Goal: Transaction & Acquisition: Purchase product/service

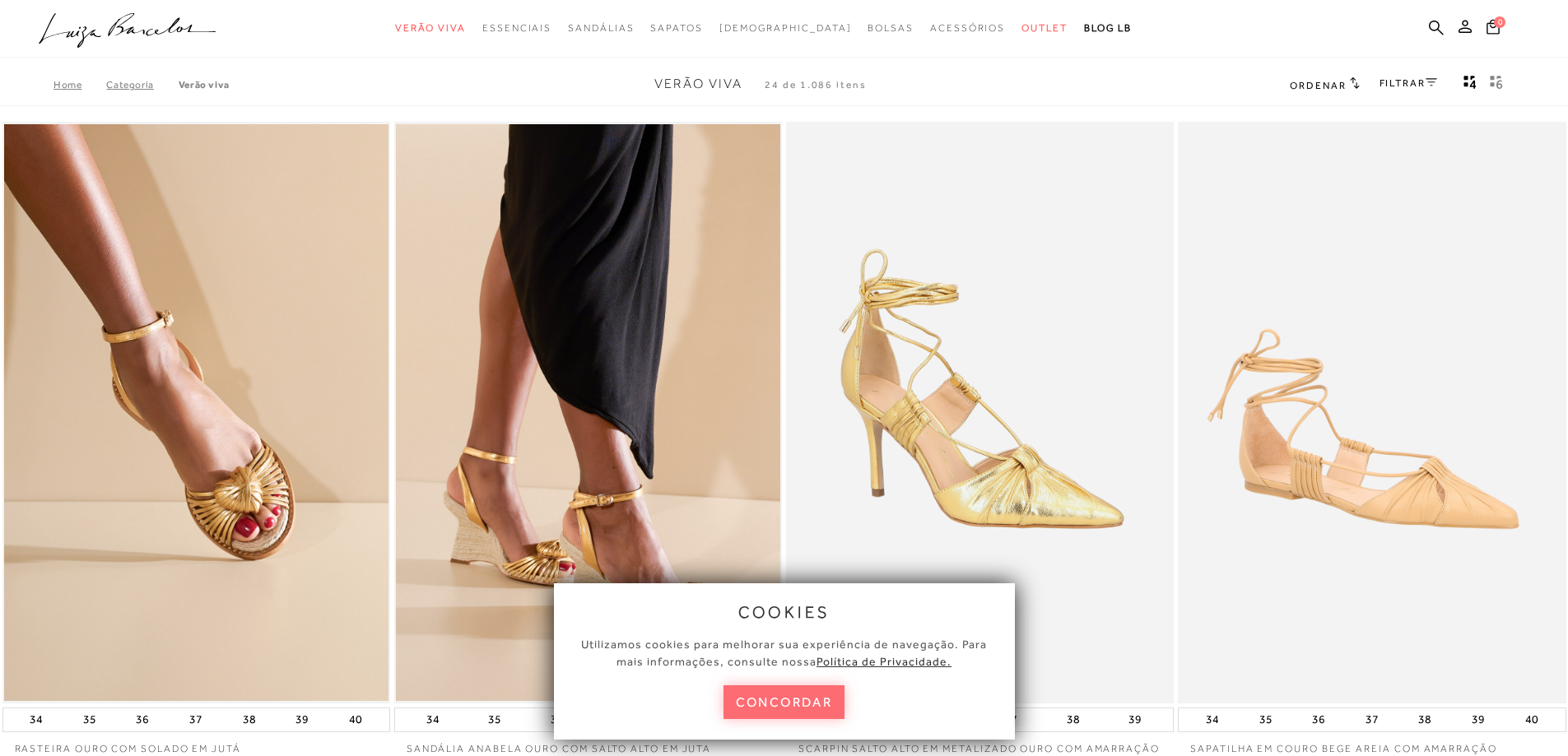
click at [794, 697] on button "concordar" at bounding box center [784, 702] width 122 height 34
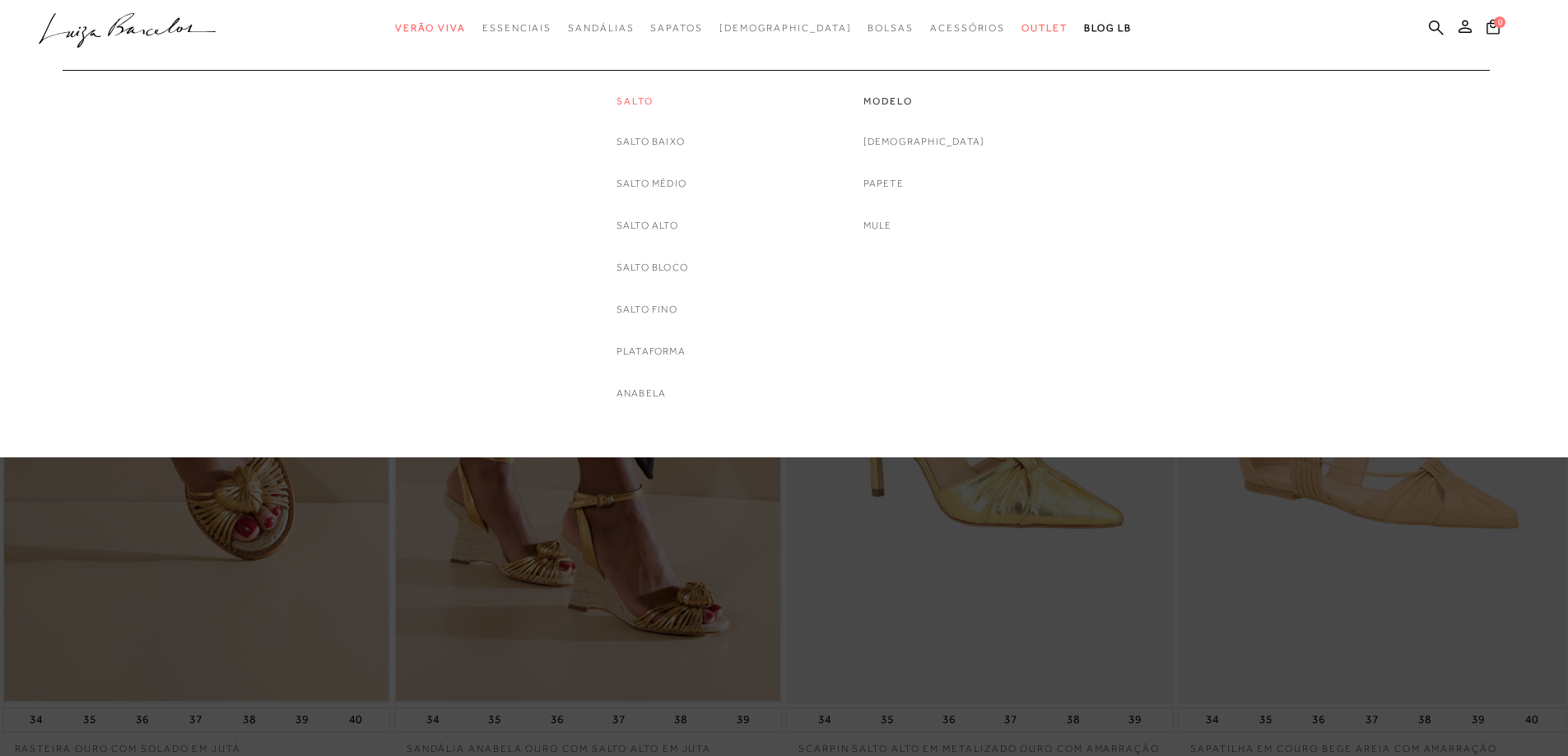
click at [629, 105] on link "Salto" at bounding box center [652, 101] width 71 height 14
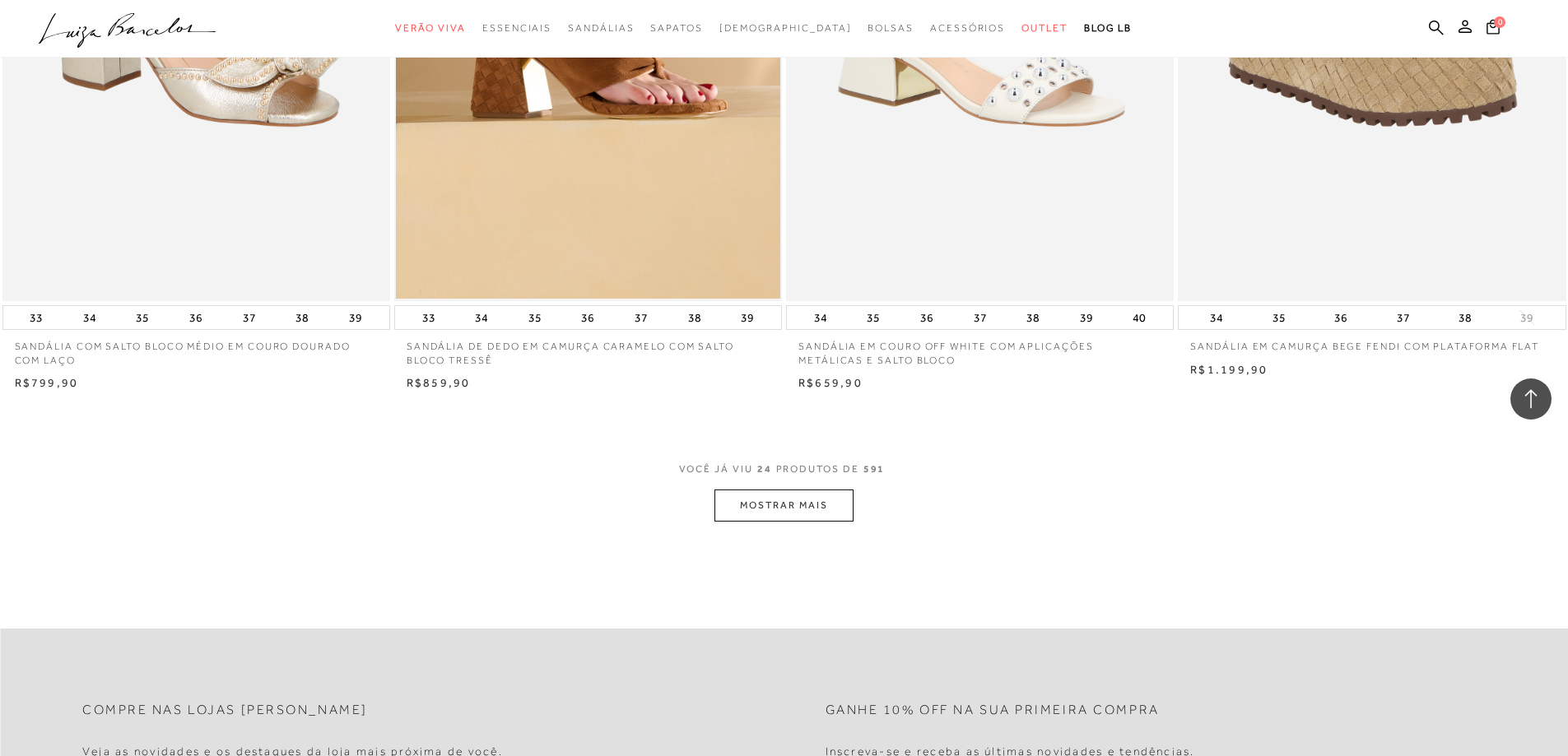
scroll to position [3867, 0]
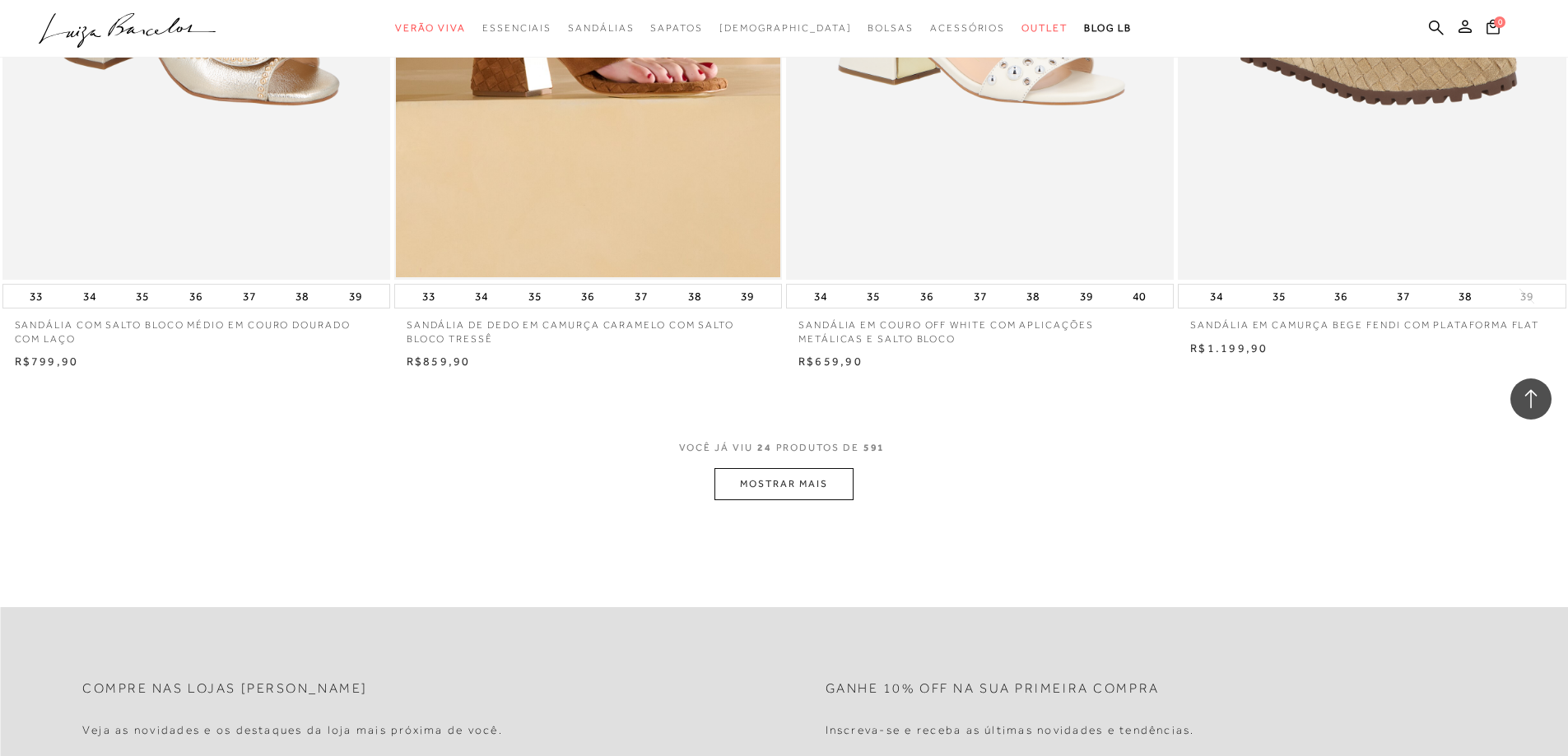
click at [786, 490] on button "MOSTRAR MAIS" at bounding box center [784, 484] width 139 height 32
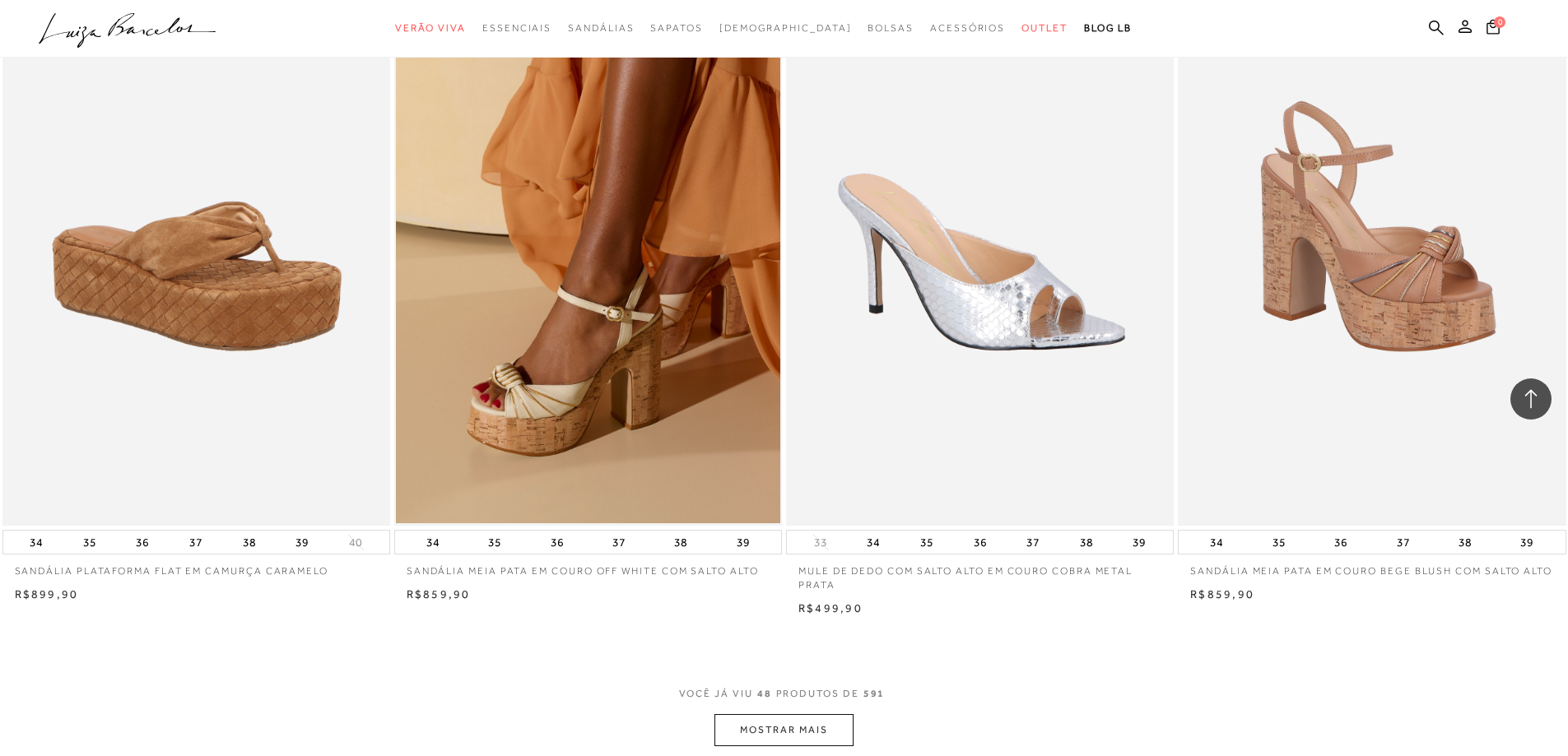
scroll to position [7779, 0]
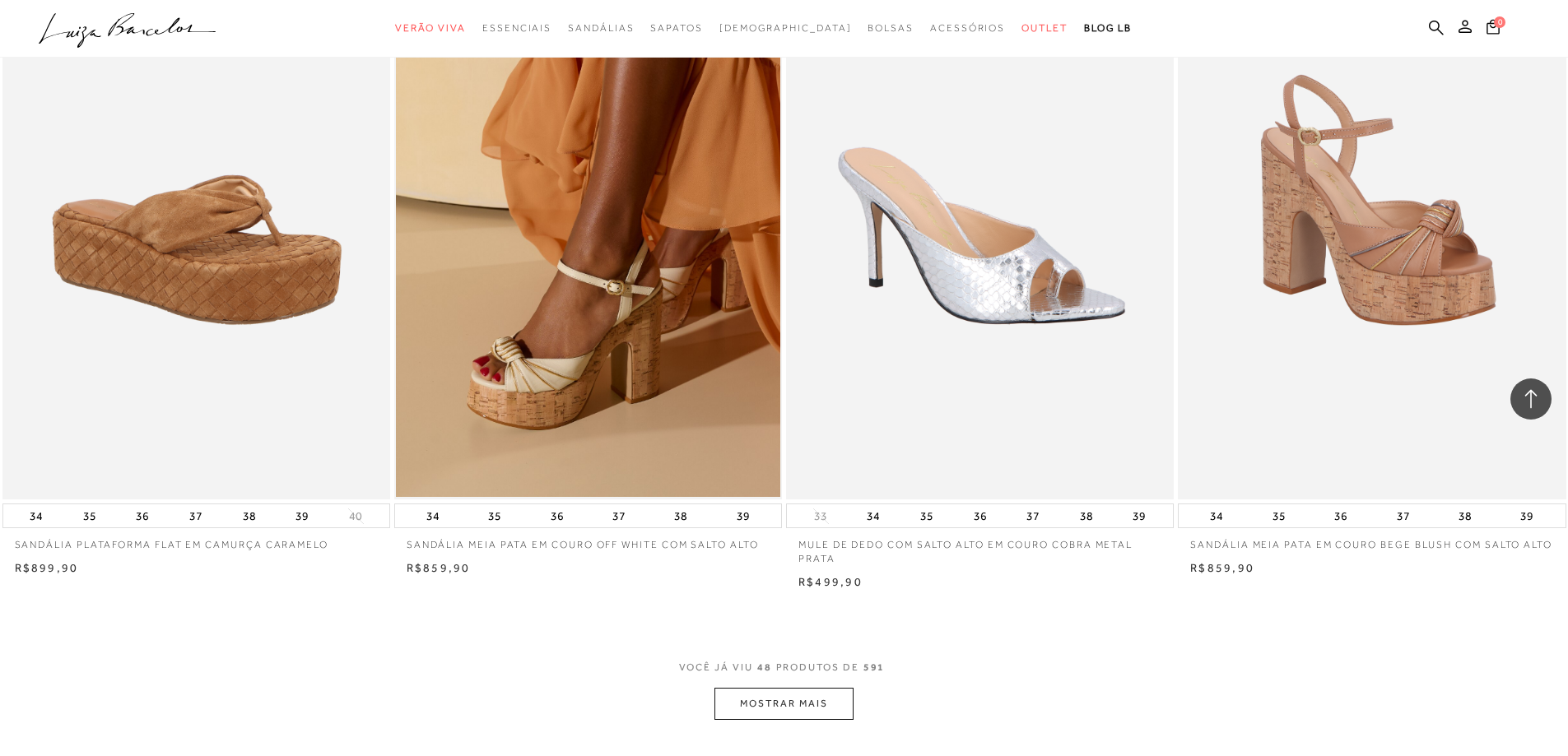
click at [771, 693] on button "MOSTRAR MAIS" at bounding box center [784, 703] width 139 height 32
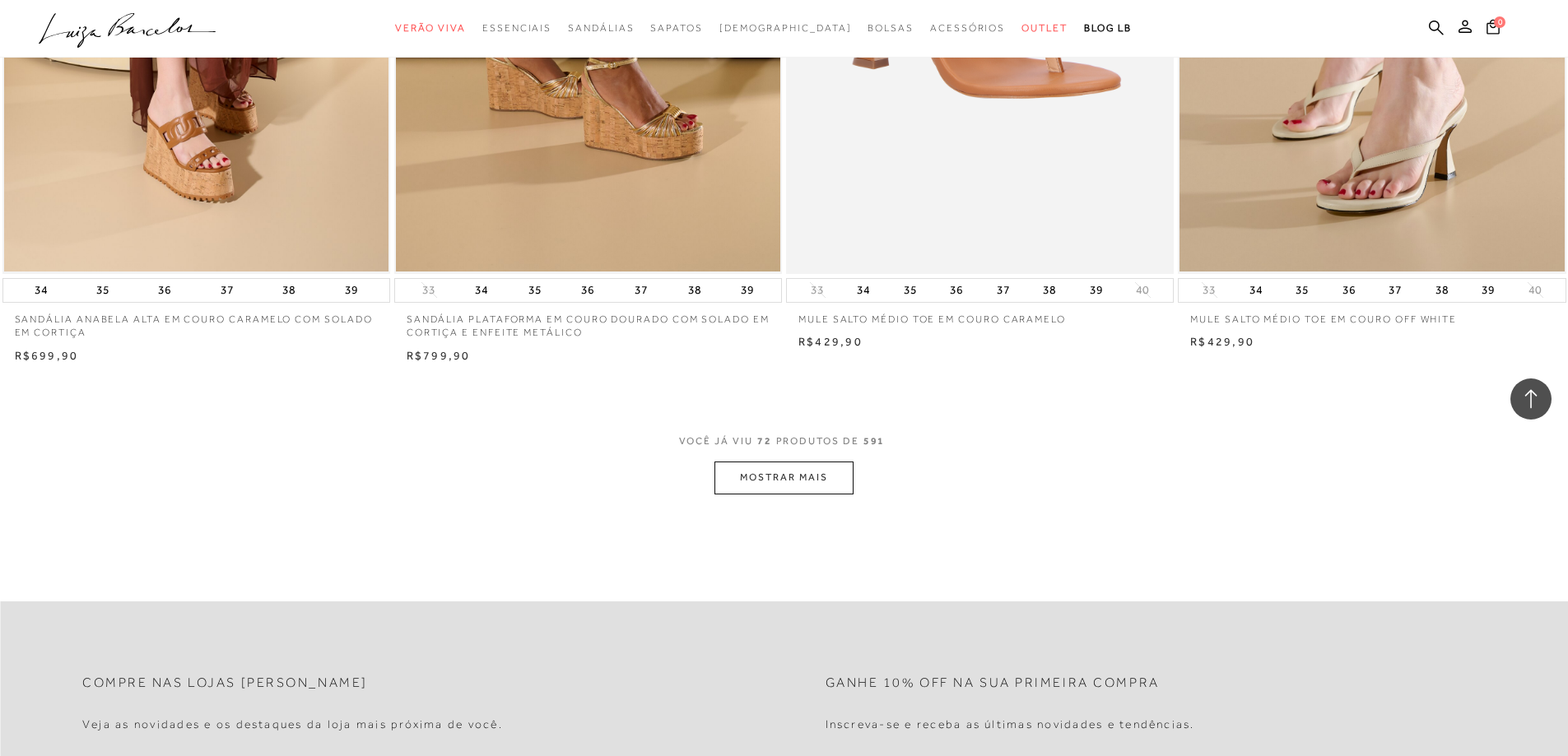
scroll to position [12139, 0]
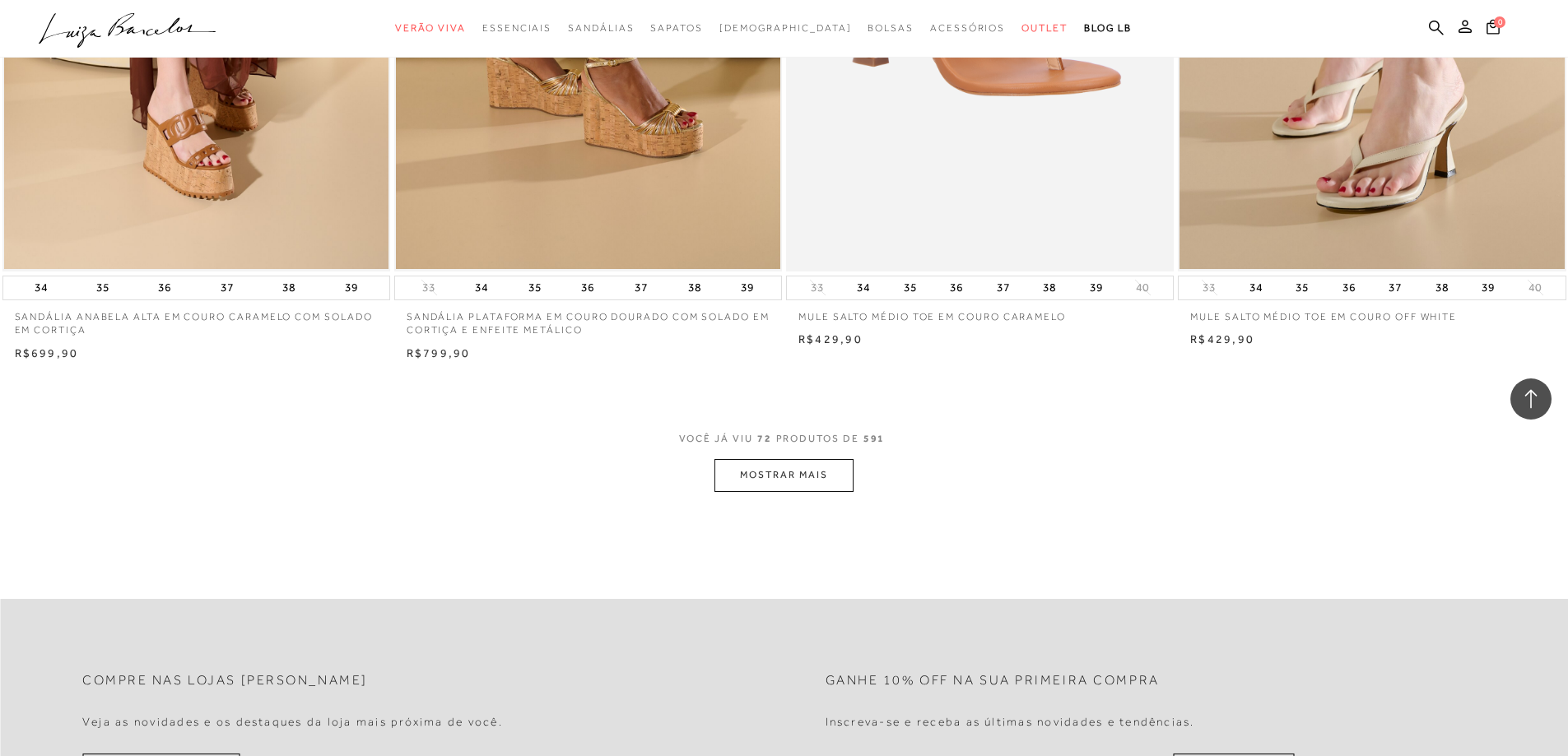
click at [795, 484] on button "MOSTRAR MAIS" at bounding box center [784, 475] width 139 height 32
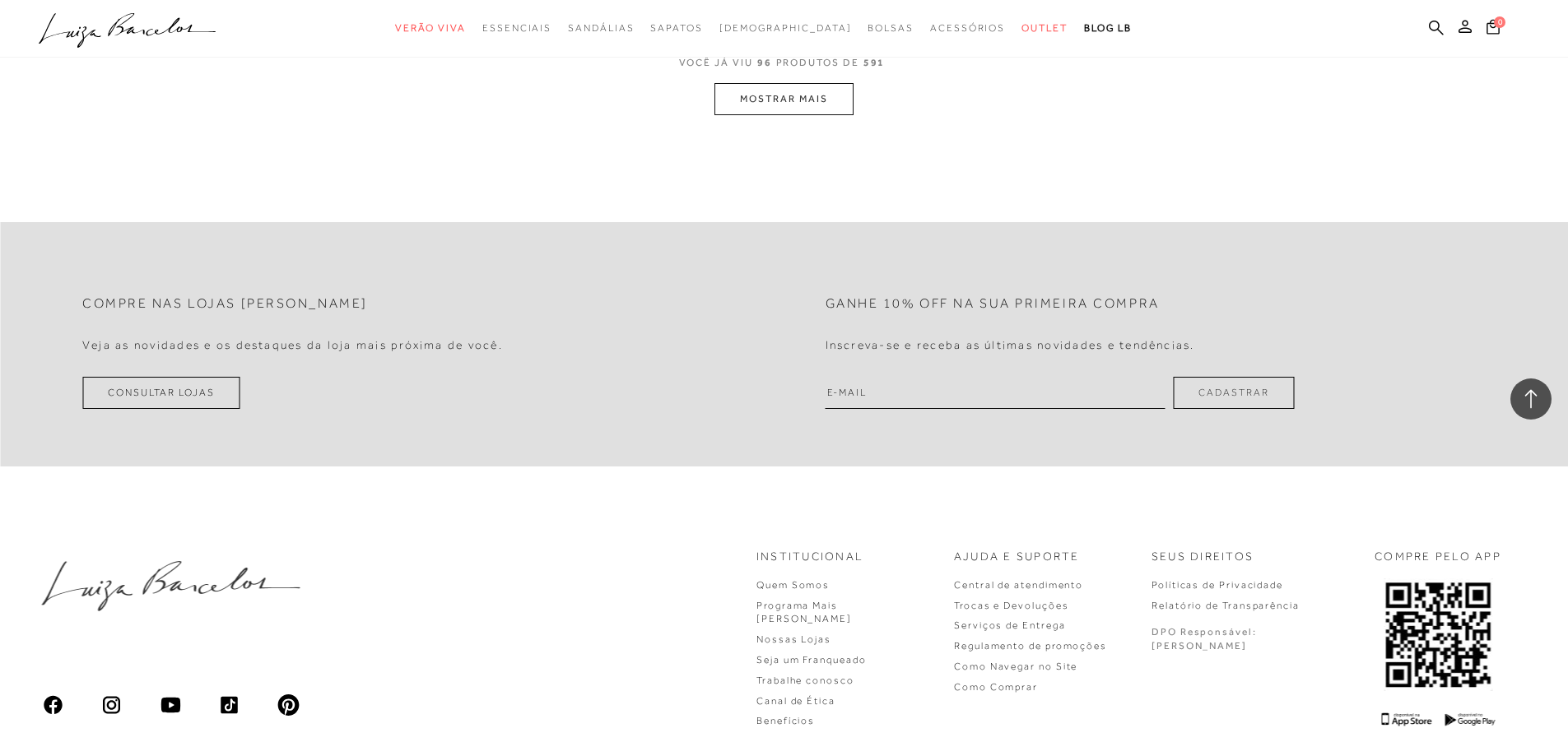
scroll to position [16628, 0]
click at [775, 93] on button "MOSTRAR MAIS" at bounding box center [784, 102] width 139 height 32
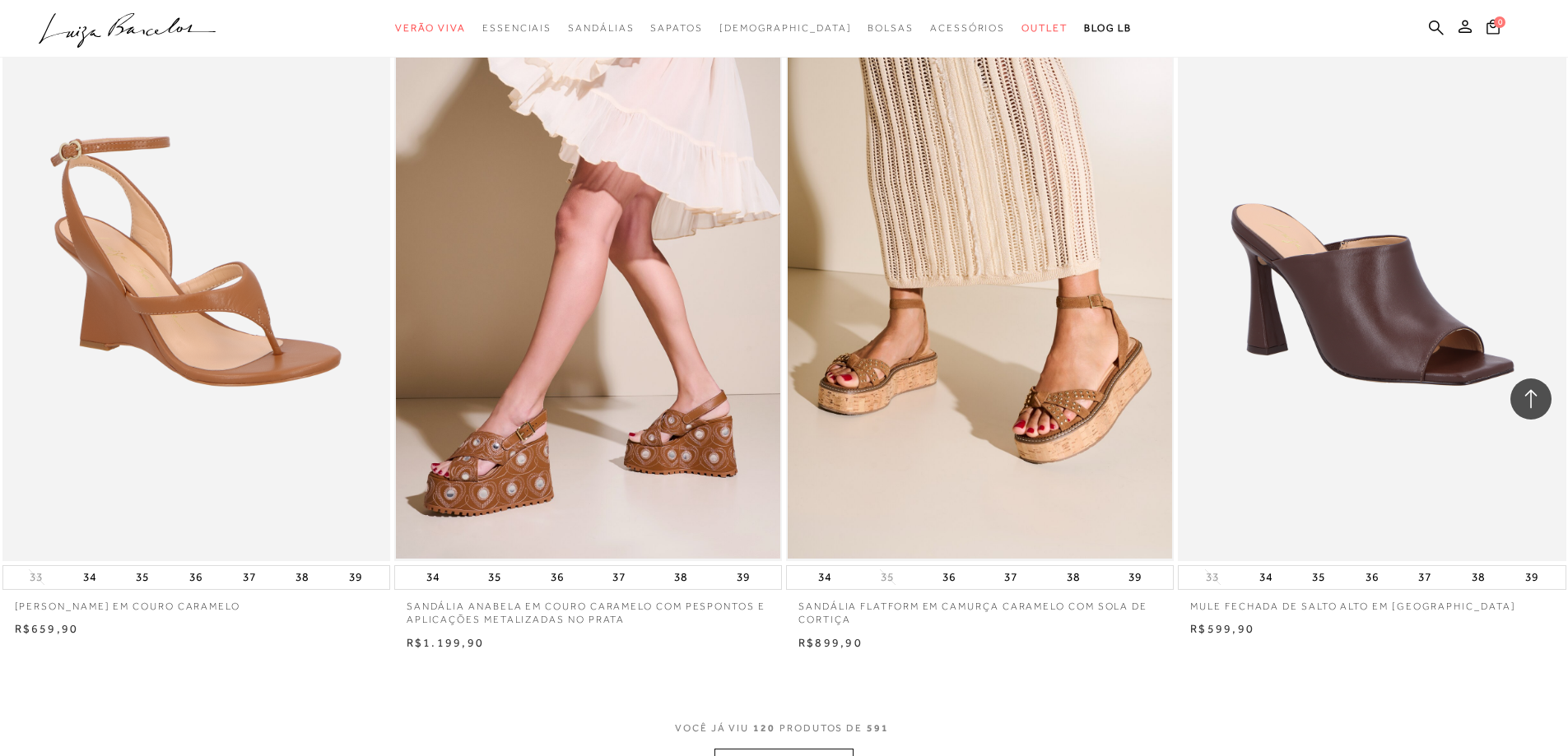
scroll to position [20510, 0]
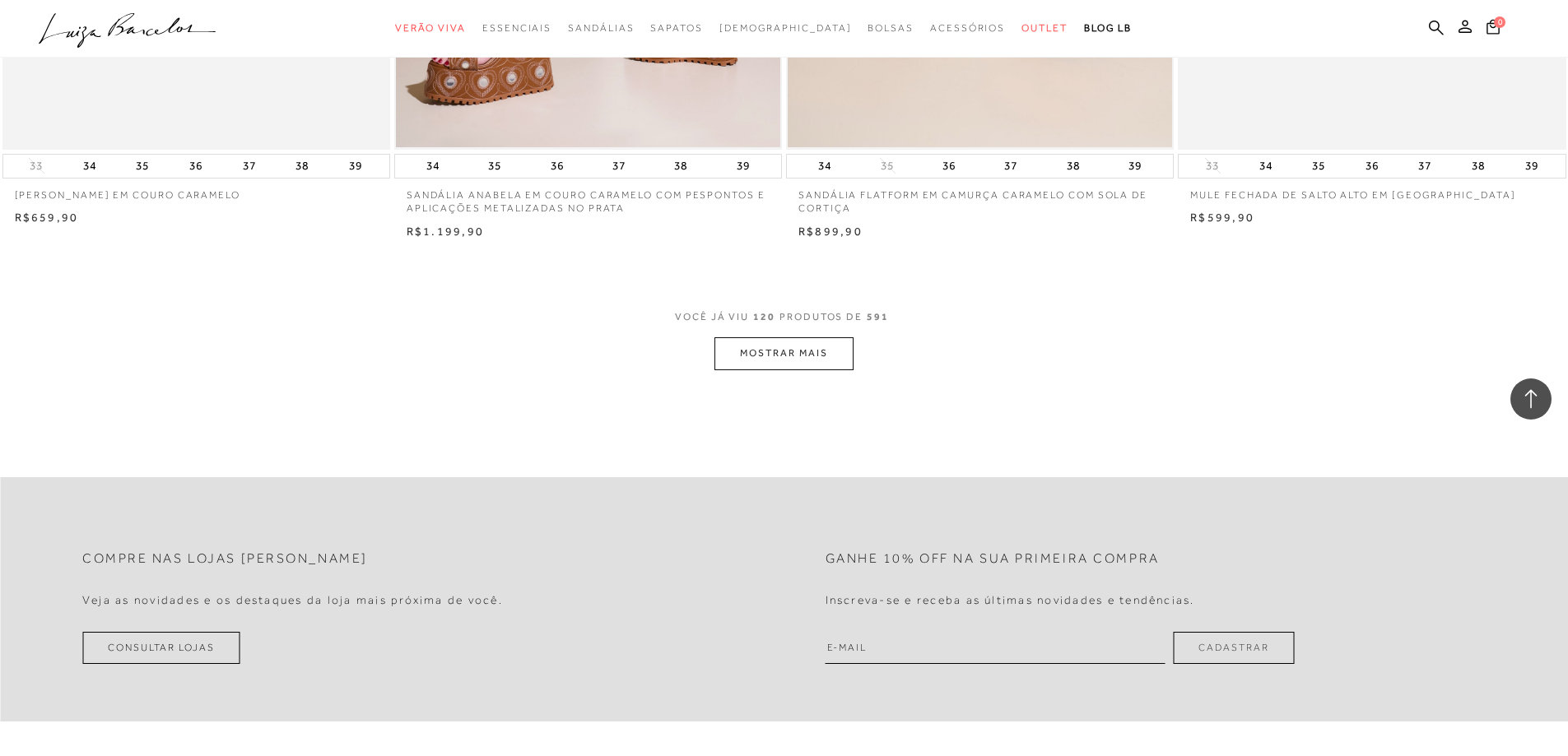
click at [746, 338] on button "MOSTRAR MAIS" at bounding box center [784, 353] width 139 height 32
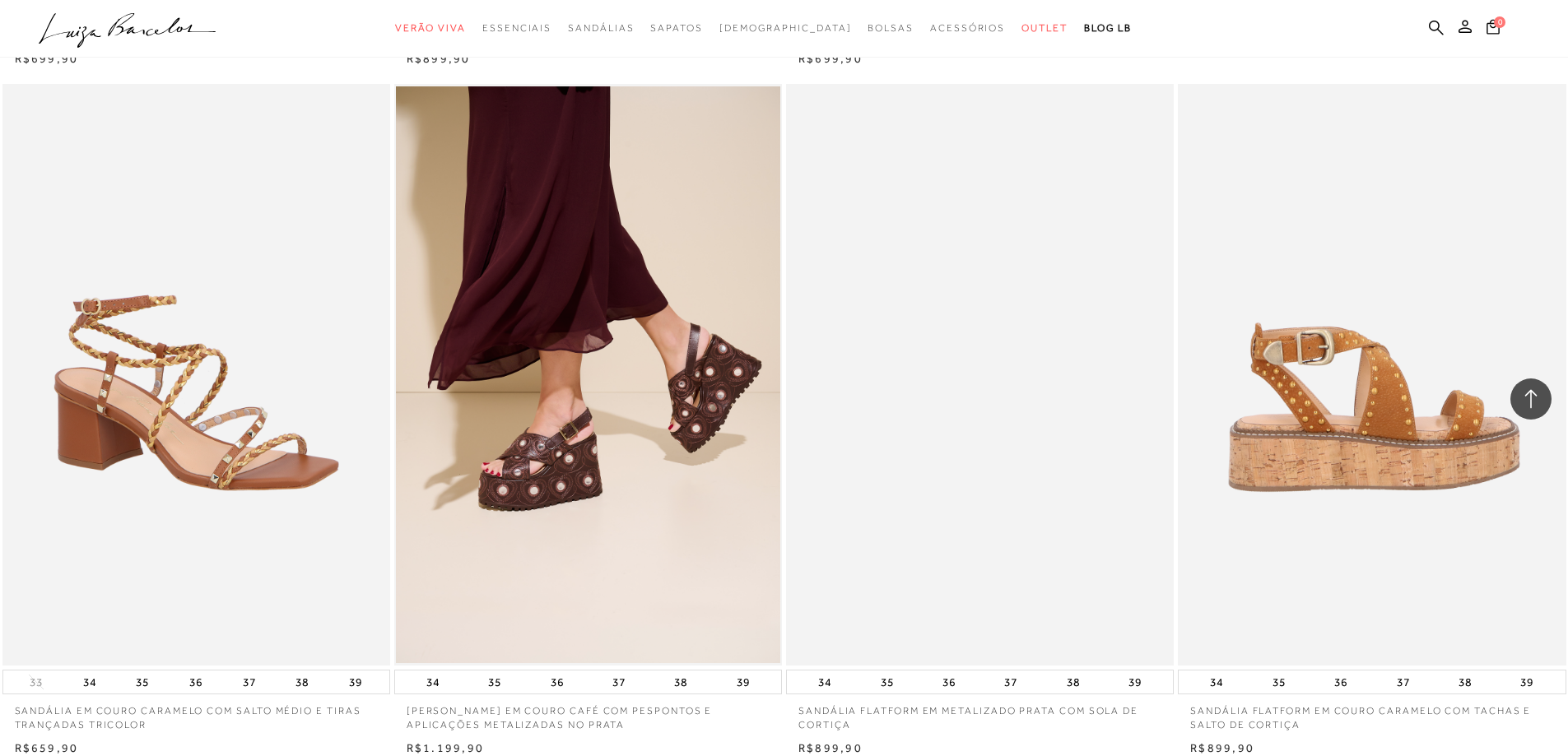
scroll to position [24130, 0]
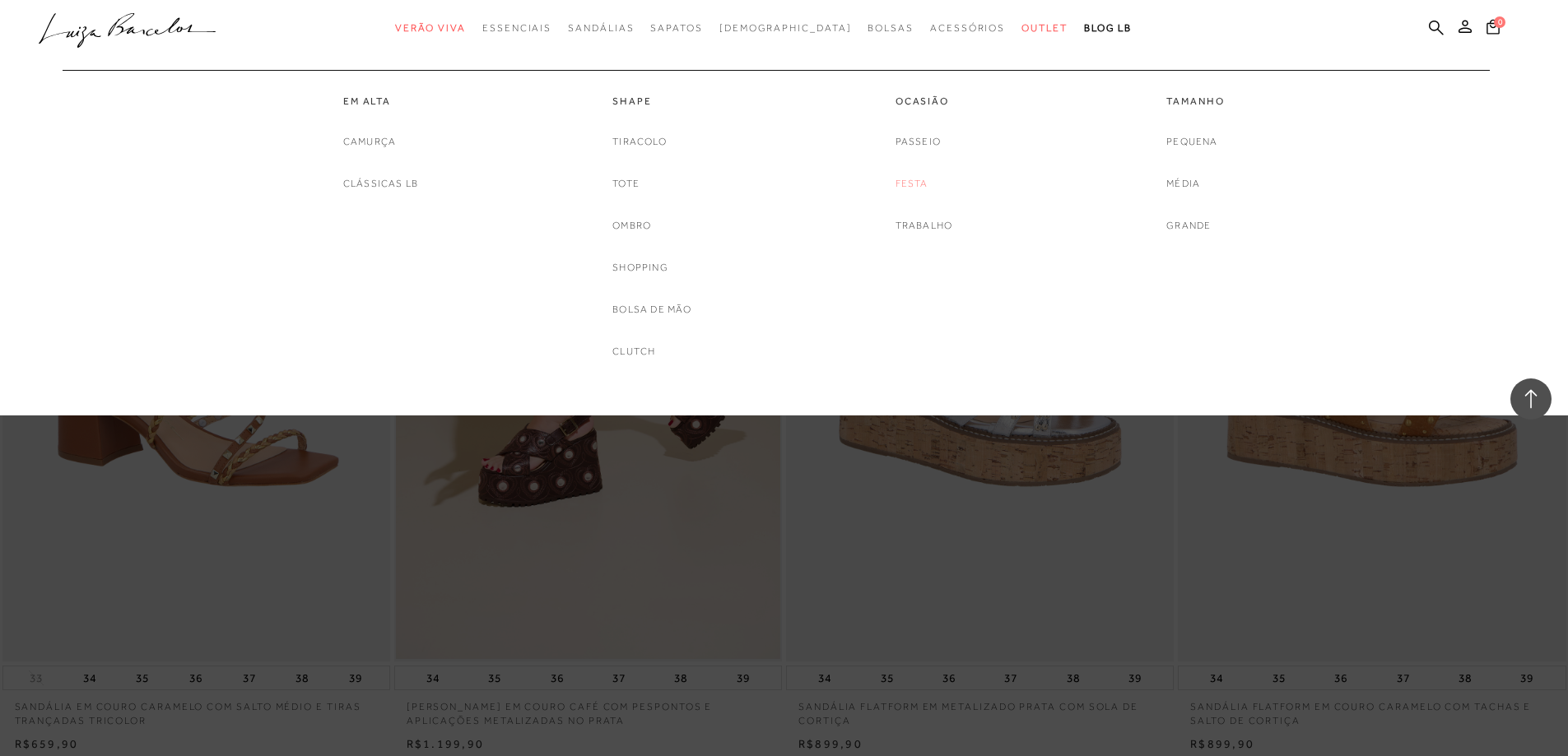
click at [909, 186] on link "Festa" at bounding box center [912, 184] width 33 height 18
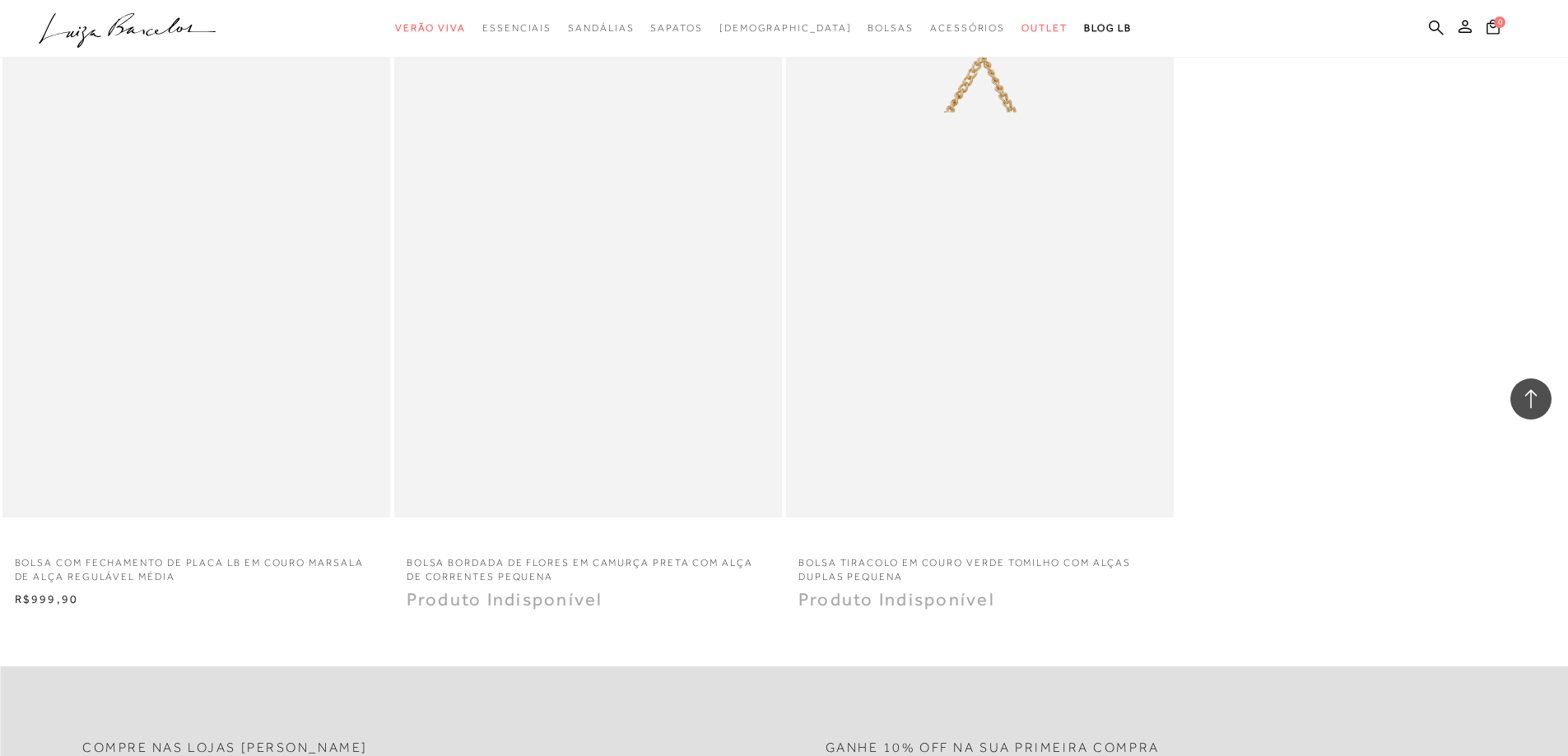
scroll to position [3784, 0]
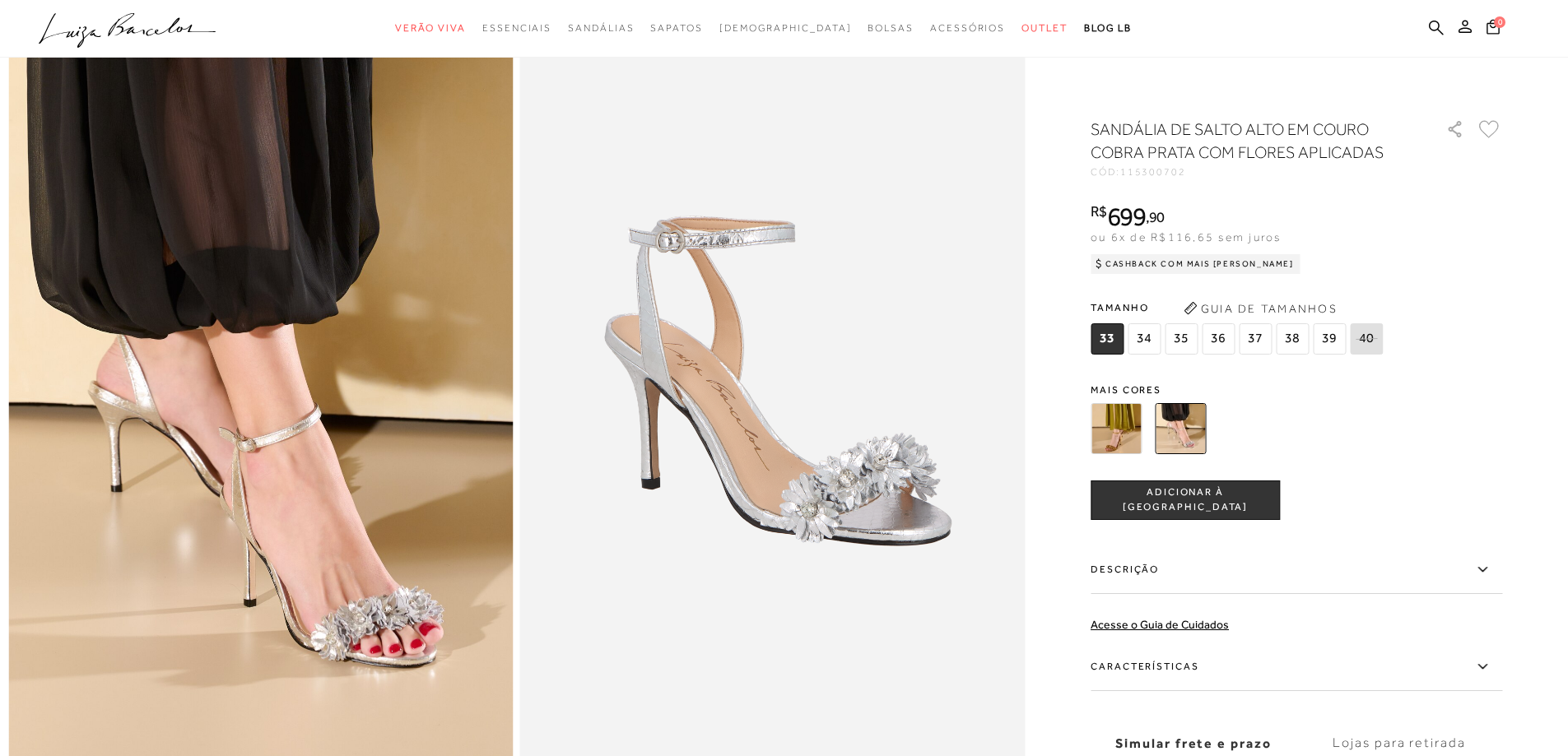
scroll to position [82, 0]
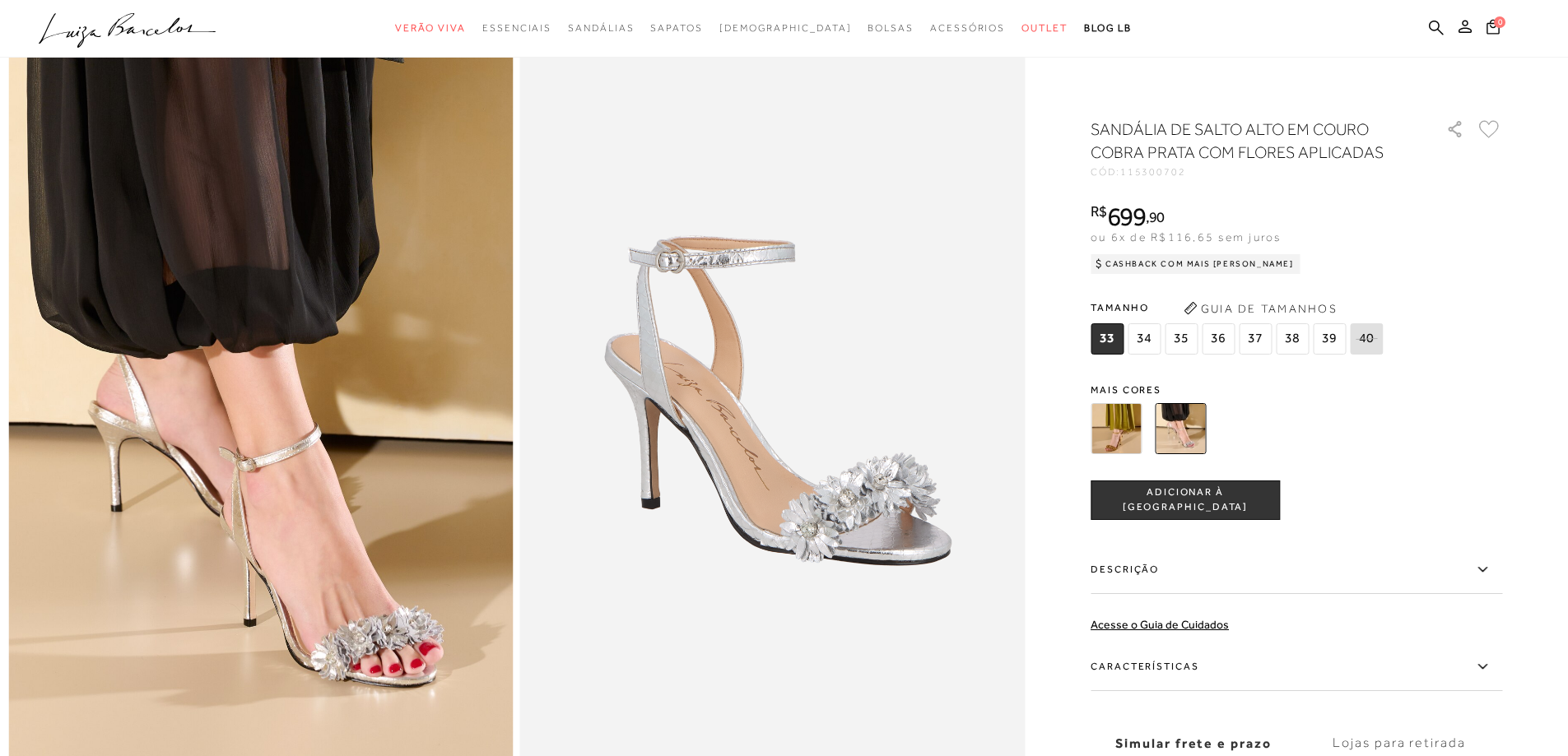
click at [361, 445] on img at bounding box center [261, 413] width 505 height 757
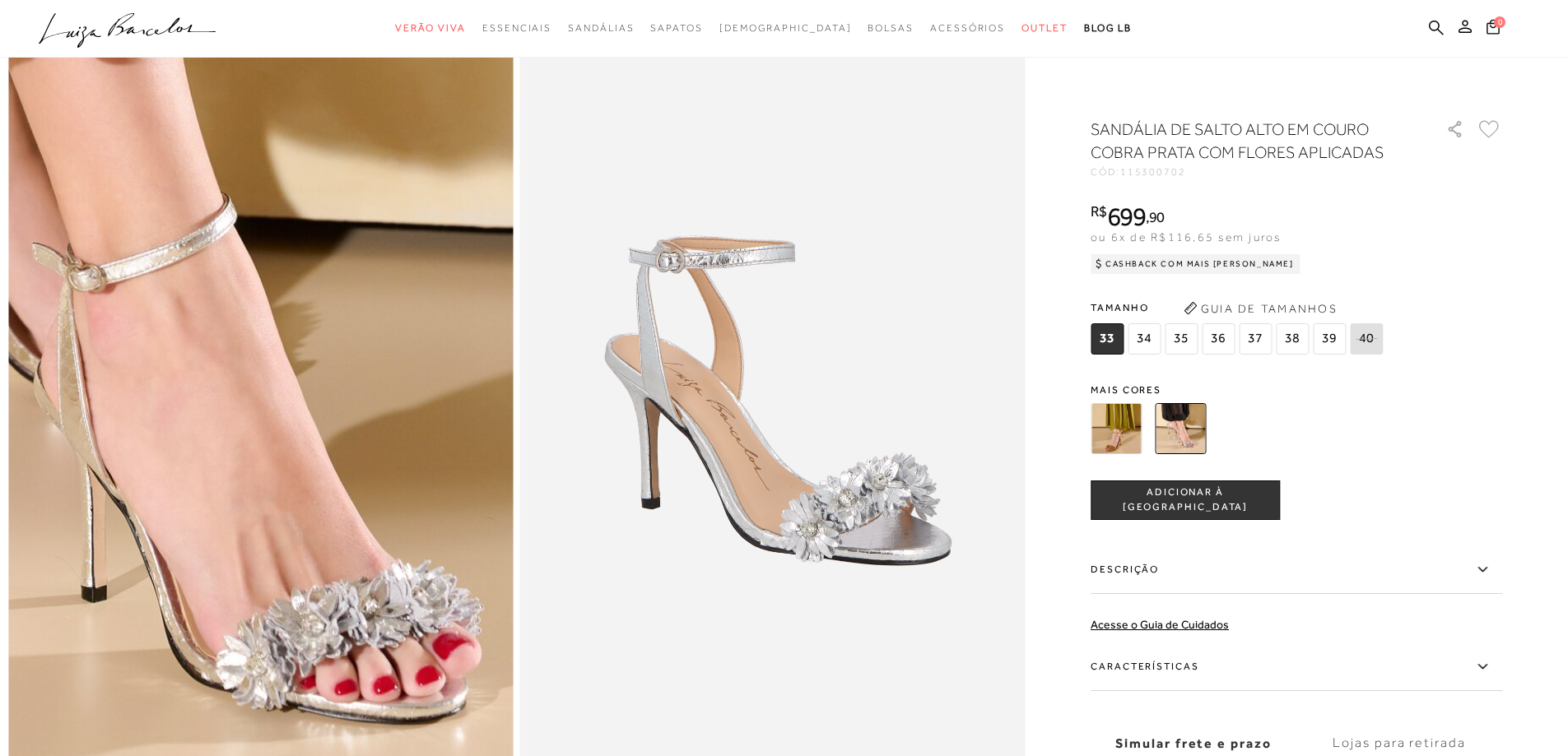
click at [405, 659] on img at bounding box center [114, 175] width 1010 height 1515
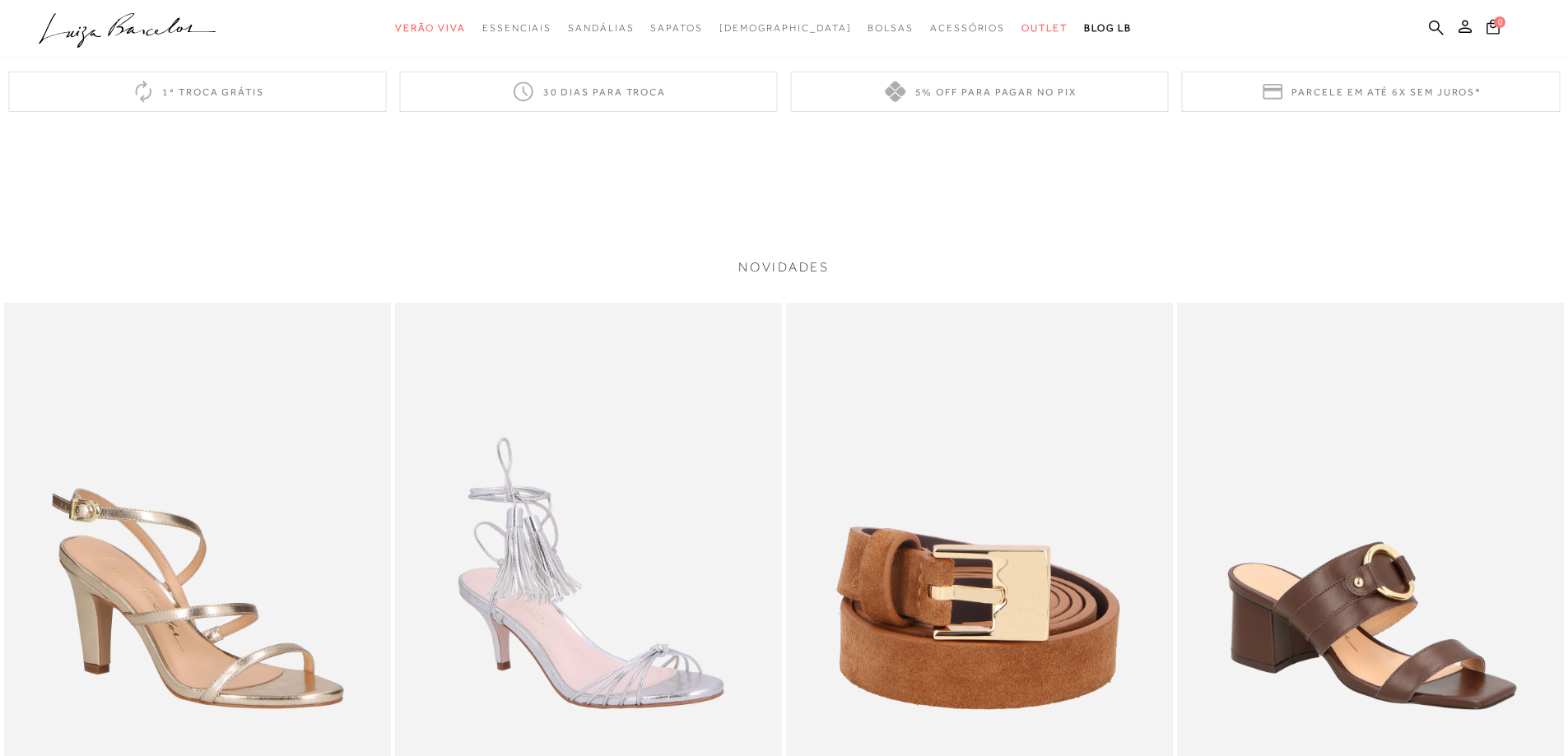
scroll to position [3126, 0]
